Goal: Information Seeking & Learning: Check status

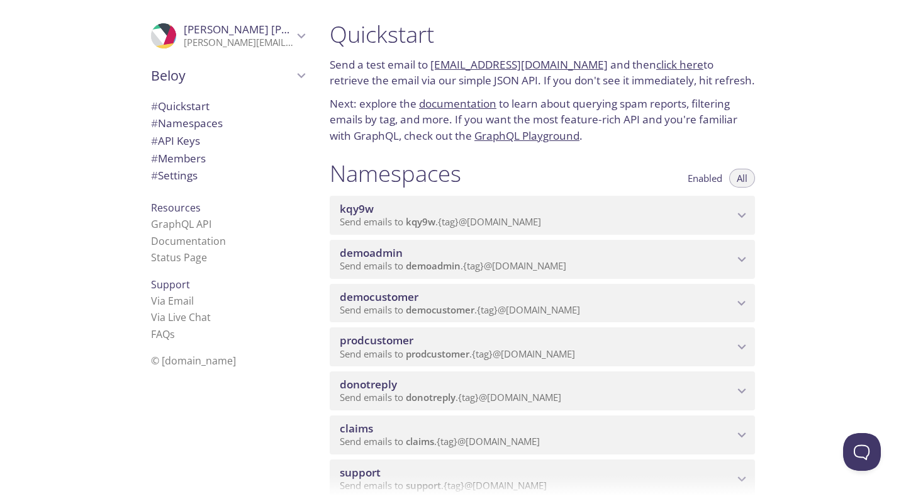
click at [380, 294] on span "democustomer" at bounding box center [379, 296] width 79 height 14
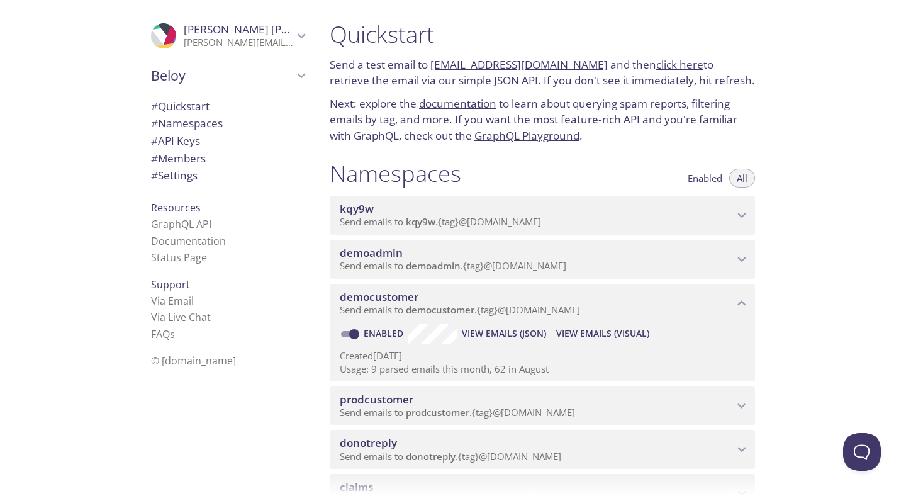
click at [603, 332] on span "View Emails (Visual)" at bounding box center [602, 333] width 93 height 15
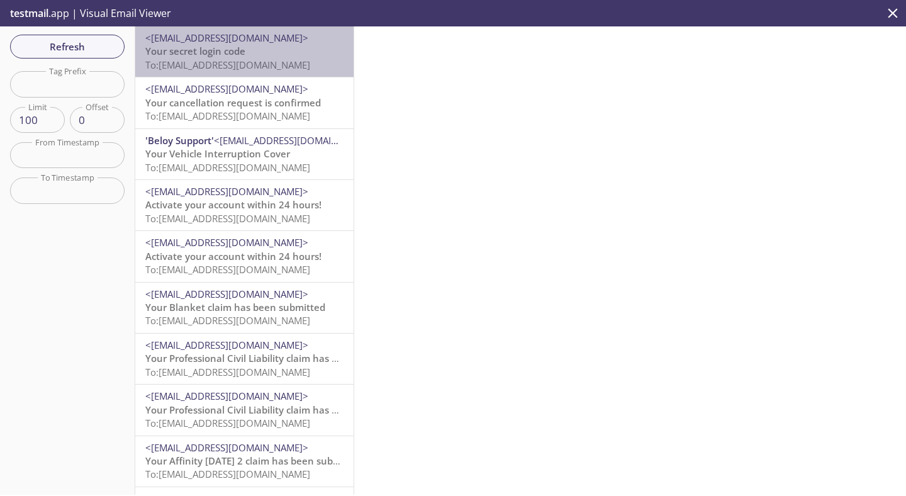
click at [198, 66] on span "To: [EMAIL_ADDRESS][DOMAIN_NAME]" at bounding box center [227, 65] width 165 height 13
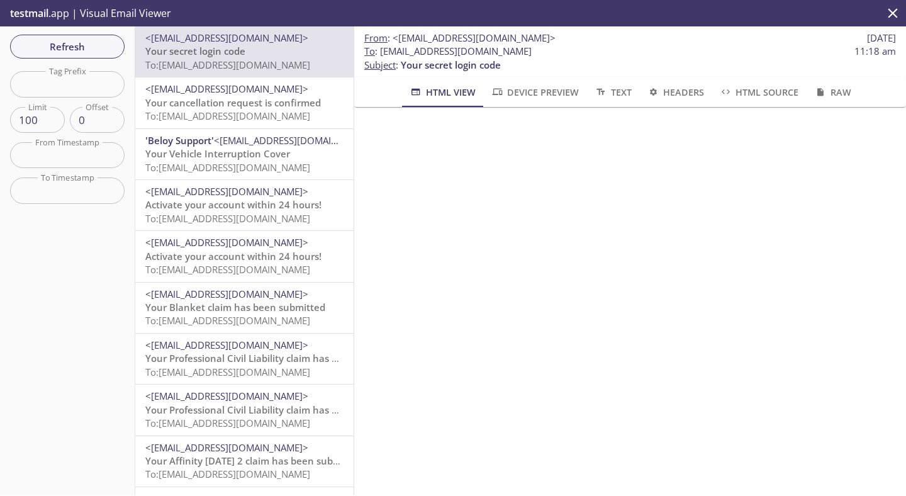
click at [50, 12] on p "testmail .app | Visual Email Viewer" at bounding box center [89, 13] width 179 height 26
click at [71, 42] on span "Refresh" at bounding box center [67, 46] width 94 height 16
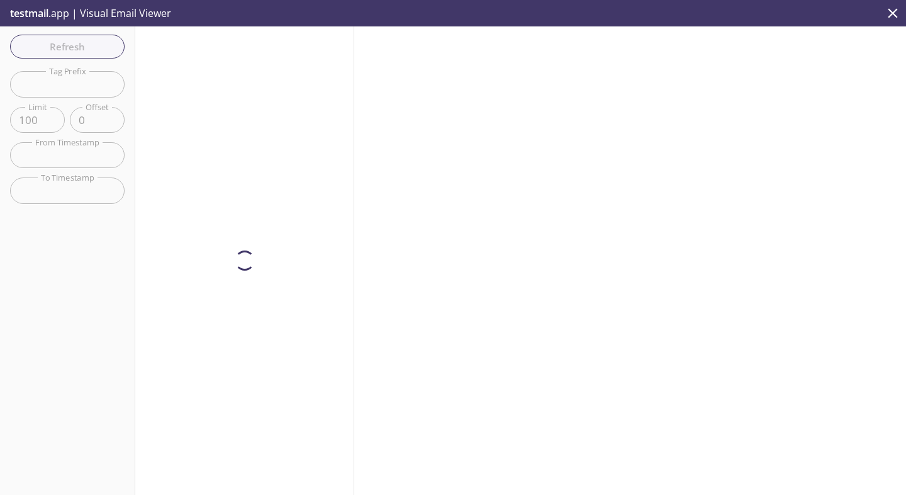
click at [58, 17] on p "testmail .app | Visual Email Viewer" at bounding box center [89, 13] width 179 height 26
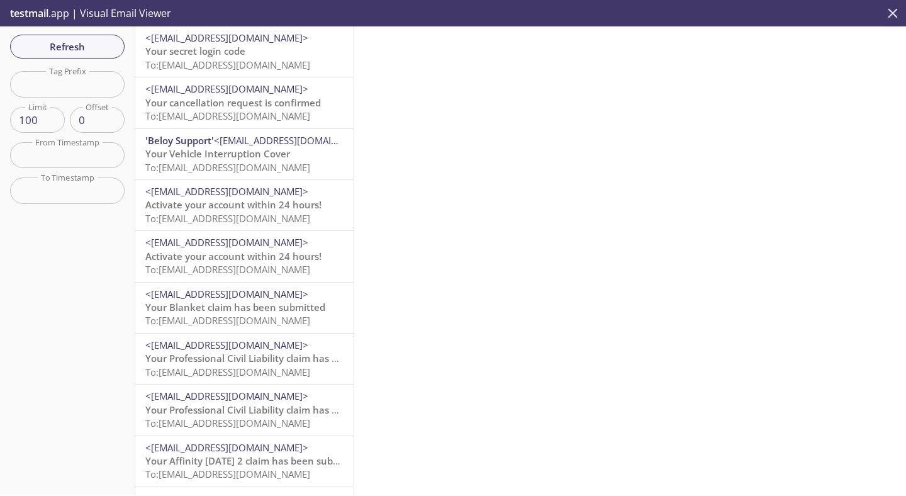
click at [889, 19] on icon "close" at bounding box center [892, 13] width 16 height 16
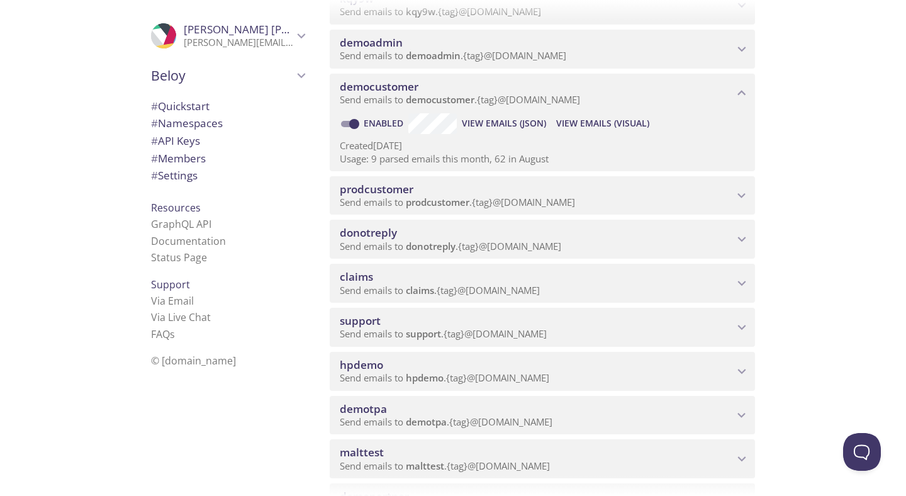
scroll to position [184, 0]
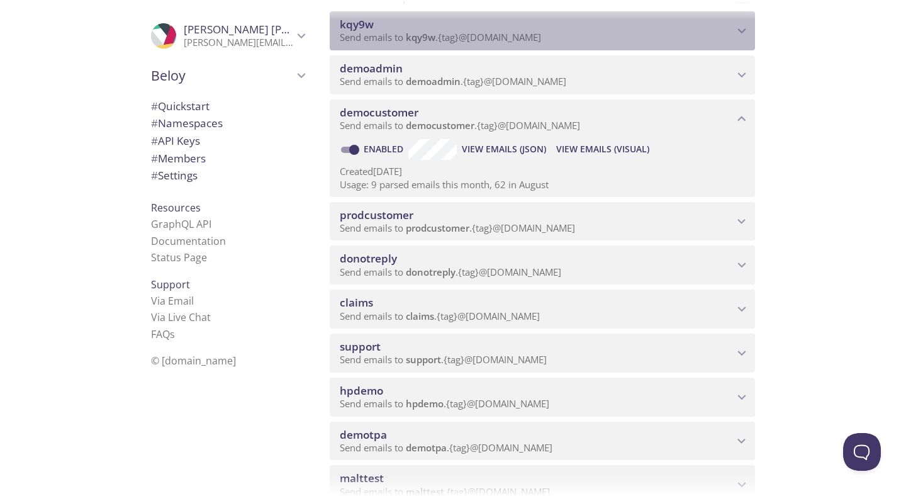
click at [480, 42] on span "Send emails to kqy9w . {tag} @[DOMAIN_NAME]" at bounding box center [440, 37] width 201 height 13
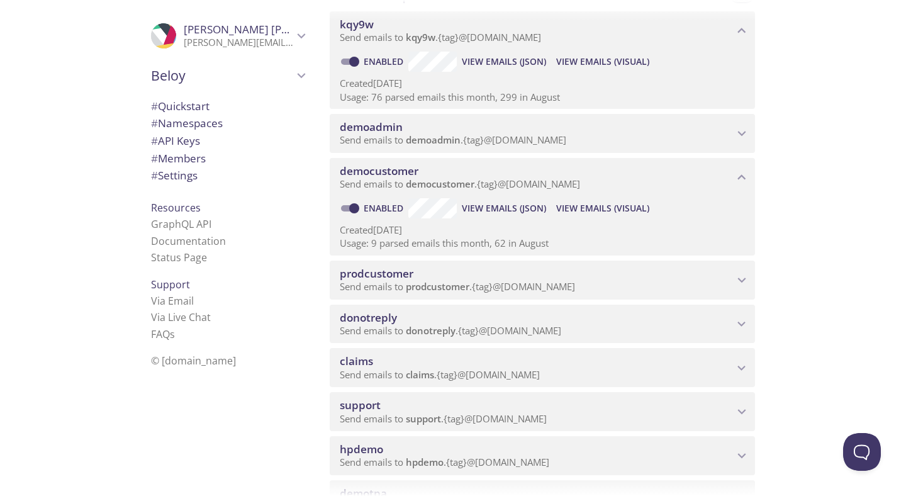
click at [592, 60] on span "View Emails (Visual)" at bounding box center [602, 61] width 93 height 15
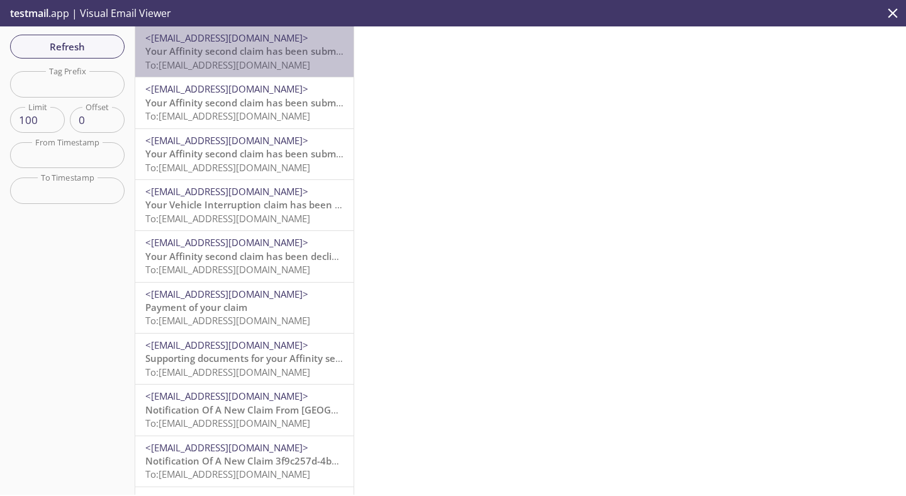
click at [249, 67] on span "To: [EMAIL_ADDRESS][DOMAIN_NAME]" at bounding box center [227, 65] width 165 height 13
